Goal: Check status: Check status

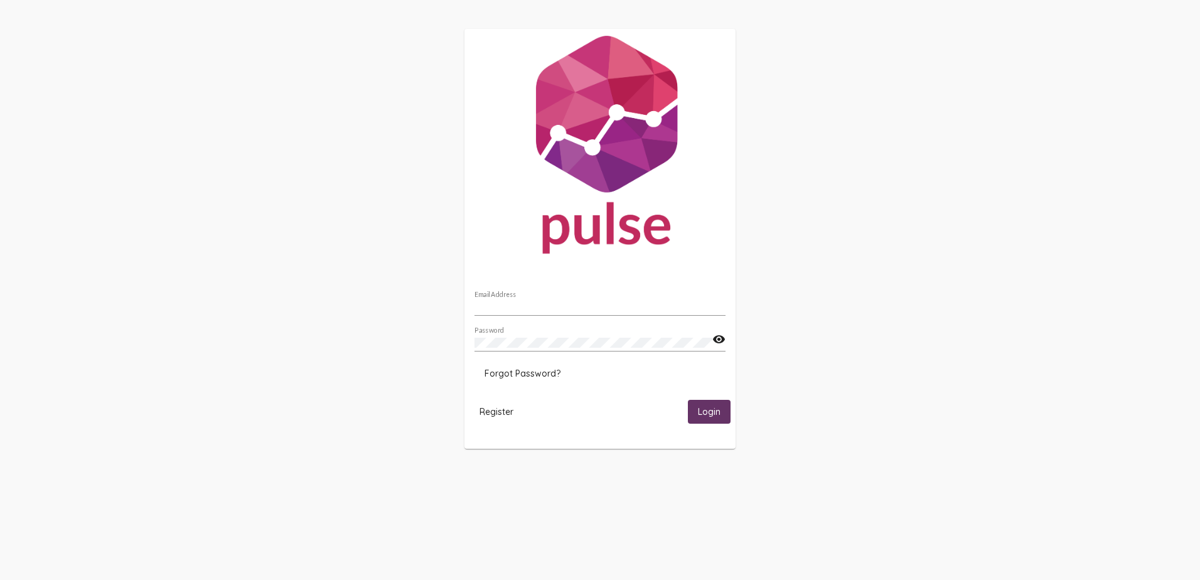
type input "[PERSON_NAME][EMAIL_ADDRESS][PERSON_NAME][DOMAIN_NAME]"
click at [701, 404] on button "Login" at bounding box center [709, 411] width 43 height 23
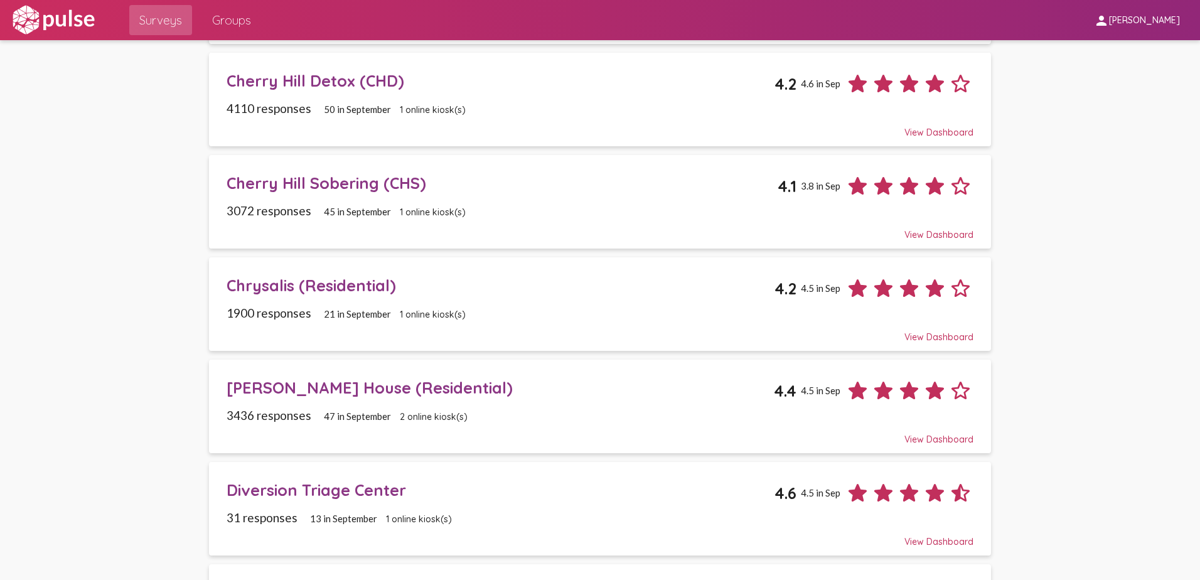
scroll to position [314, 0]
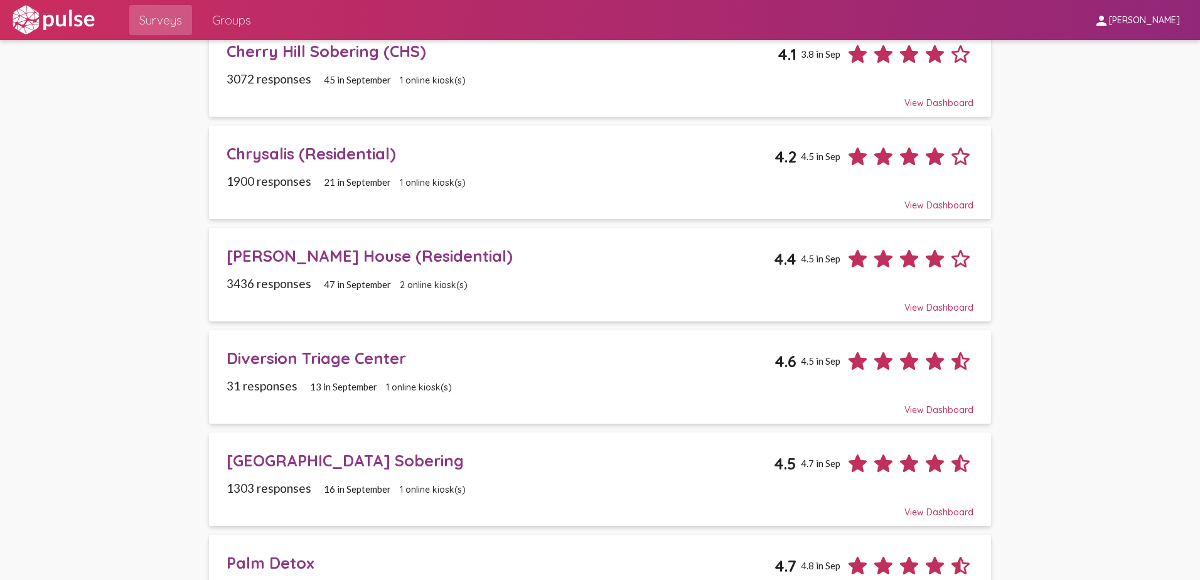
click at [309, 252] on div "[PERSON_NAME] House (Residential)" at bounding box center [501, 255] width 548 height 19
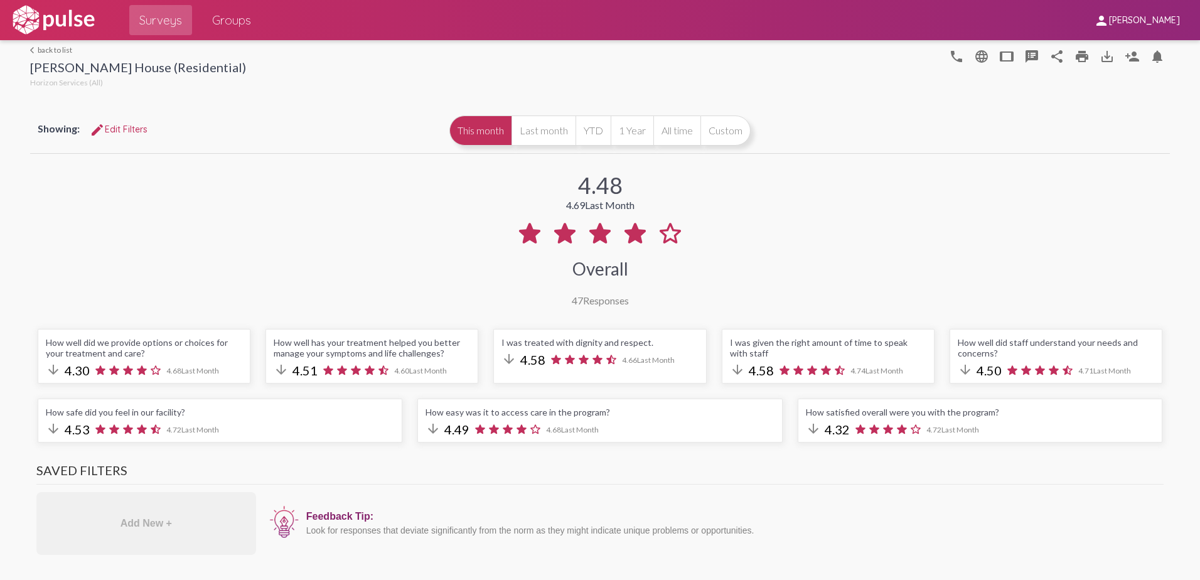
click at [301, 142] on div "Showing: edit Edit Filters" at bounding box center [236, 132] width 397 height 28
click at [574, 88] on div at bounding box center [595, 65] width 698 height 50
click at [933, 112] on div "Showing: edit Edit Filters This month Last month YTD 1 Year All time Custom" at bounding box center [600, 130] width 1140 height 45
